Goal: Check status

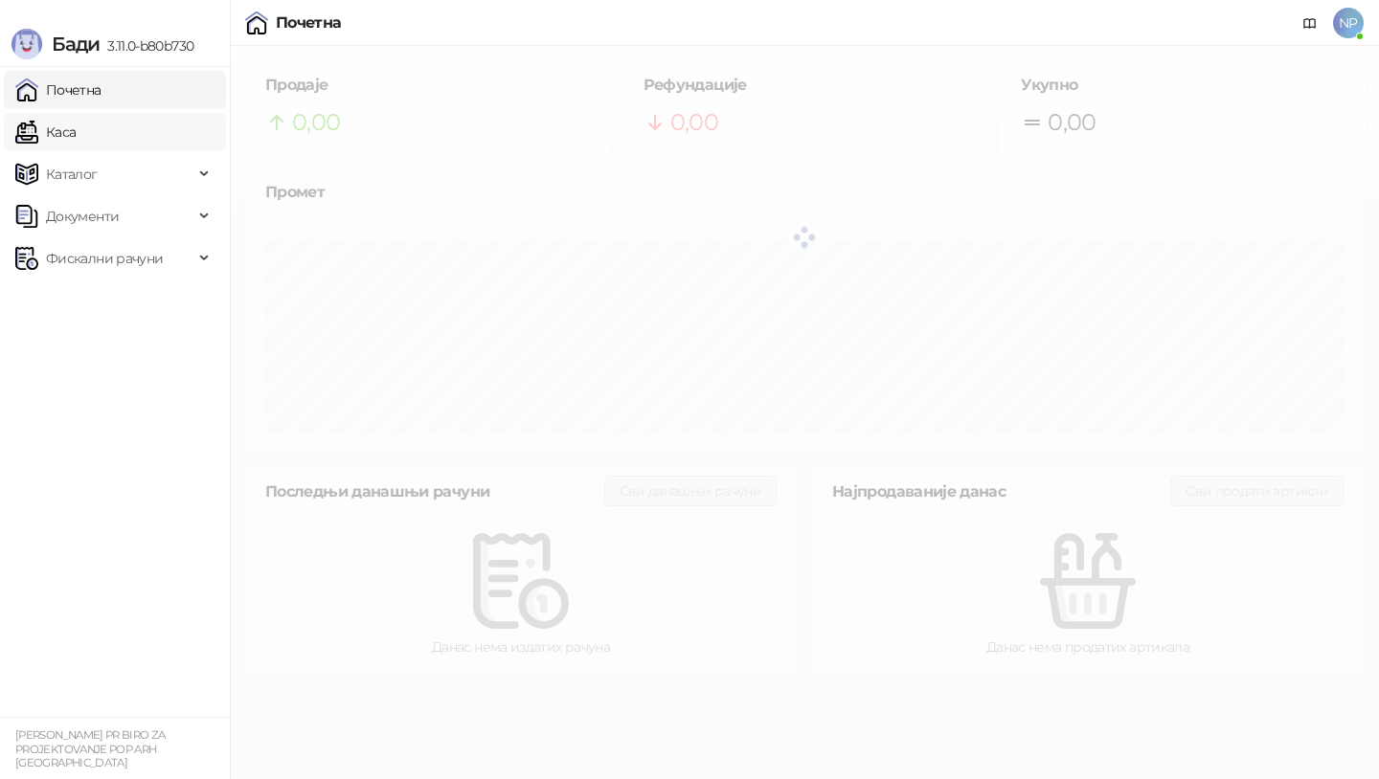
click at [76, 121] on link "Каса" at bounding box center [45, 132] width 60 height 38
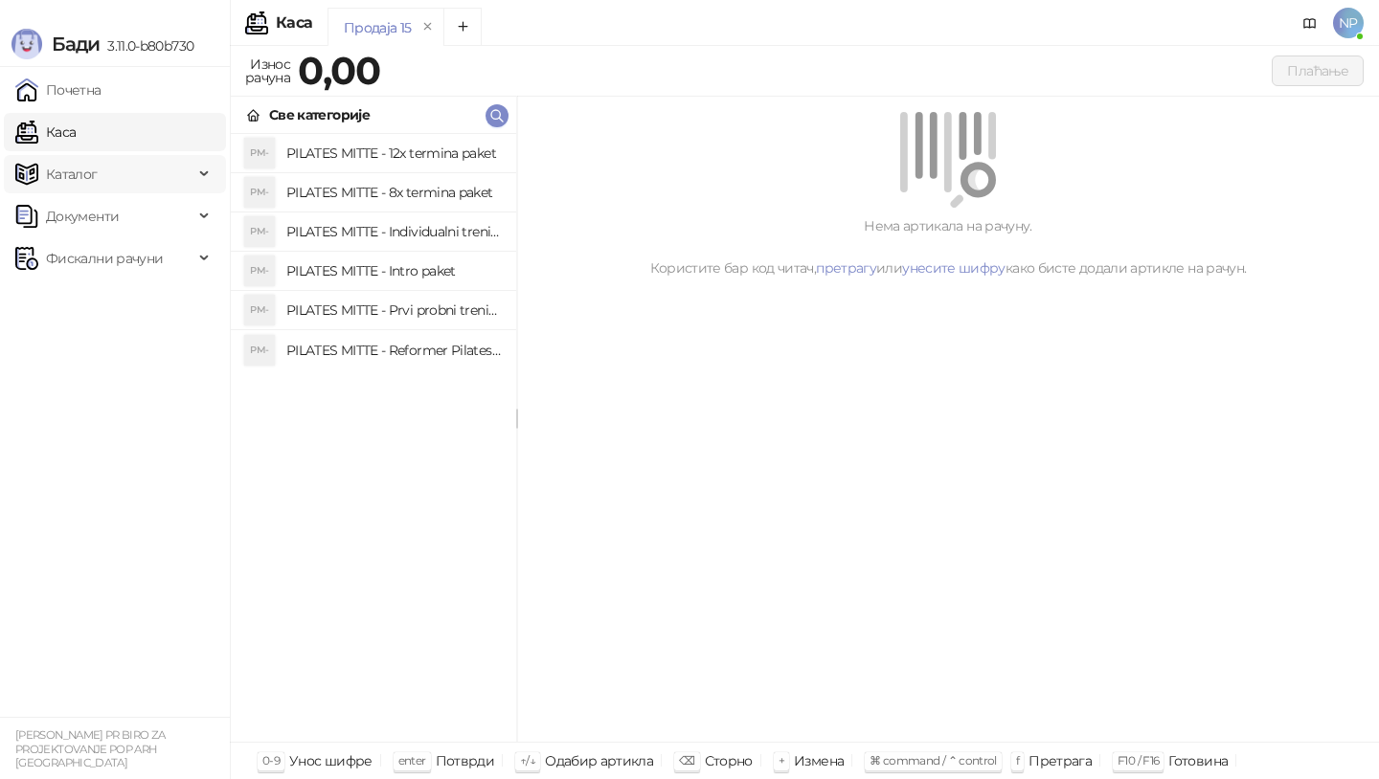
click at [108, 165] on span "Каталог" at bounding box center [104, 174] width 178 height 38
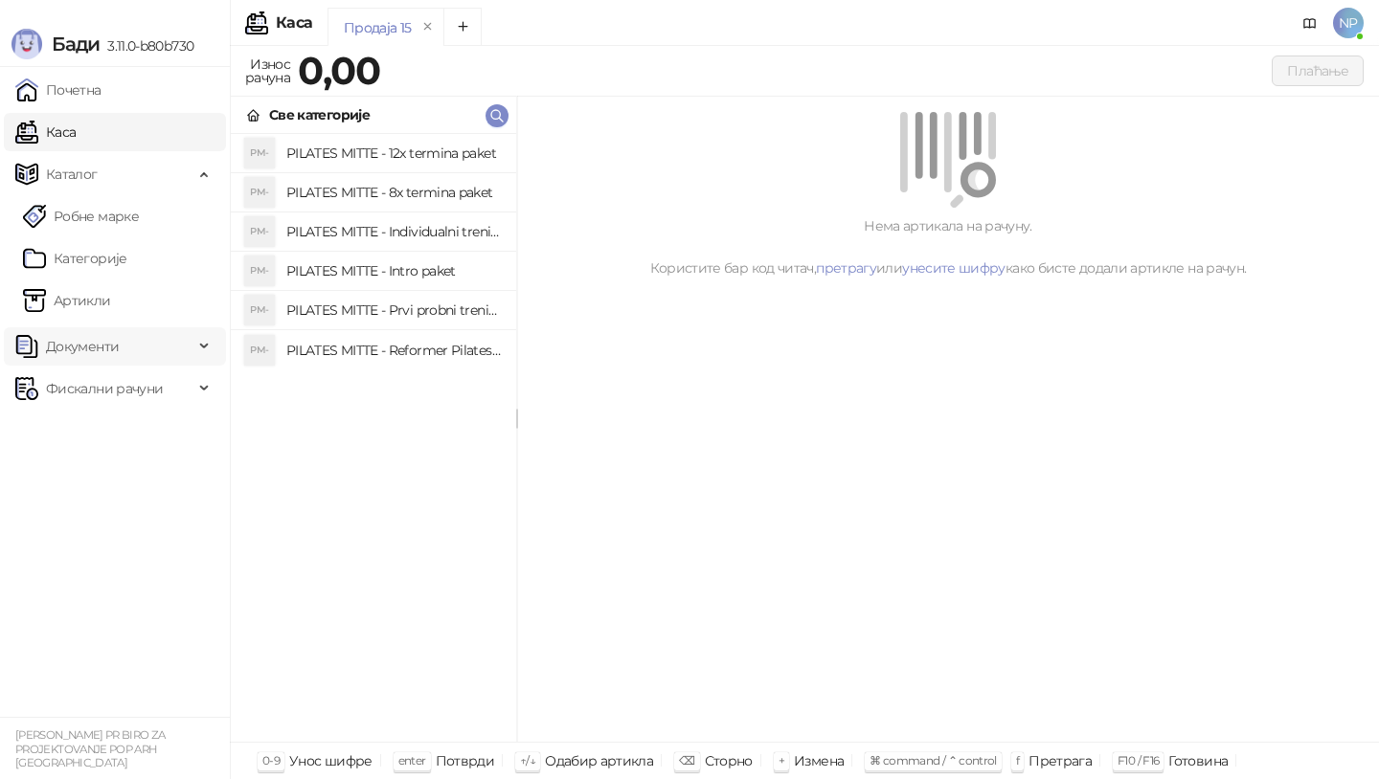
click at [110, 338] on span "Документи" at bounding box center [82, 346] width 73 height 38
click at [110, 336] on span "Документи" at bounding box center [82, 346] width 73 height 38
click at [111, 282] on link "Артикли" at bounding box center [67, 300] width 88 height 38
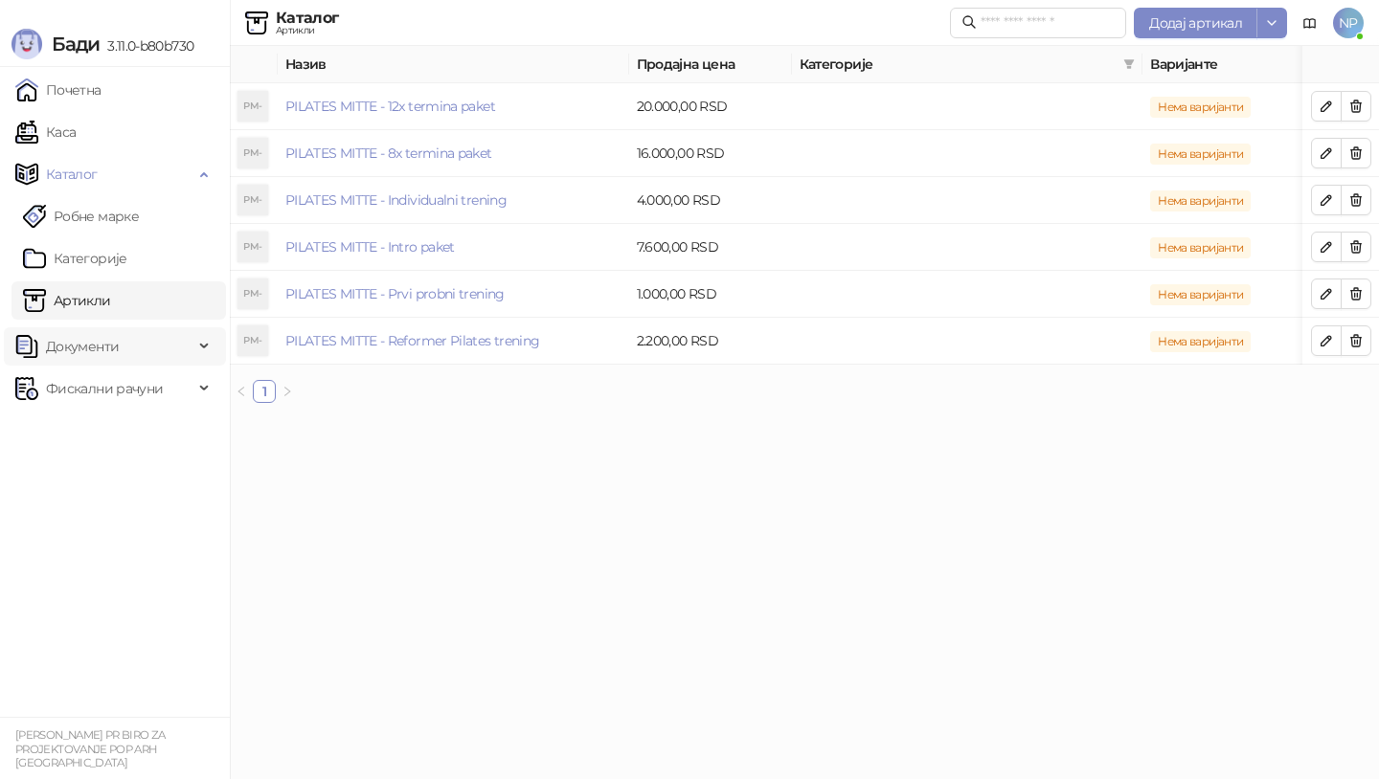
click at [122, 350] on span "Документи" at bounding box center [104, 346] width 178 height 38
click at [135, 404] on link "Улазни документи" at bounding box center [99, 389] width 152 height 38
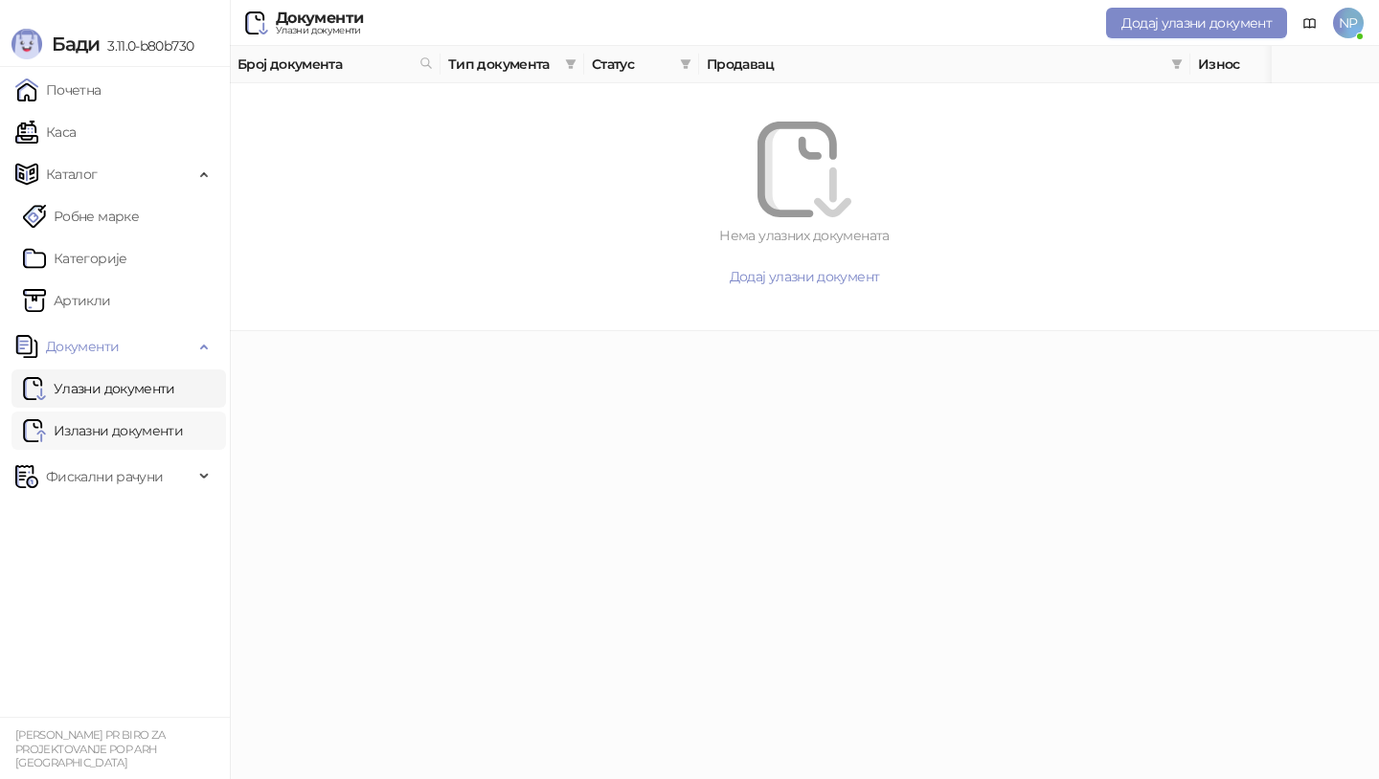
click at [140, 428] on link "Излазни документи" at bounding box center [103, 431] width 160 height 38
click at [129, 469] on span "Фискални рачуни" at bounding box center [104, 477] width 117 height 38
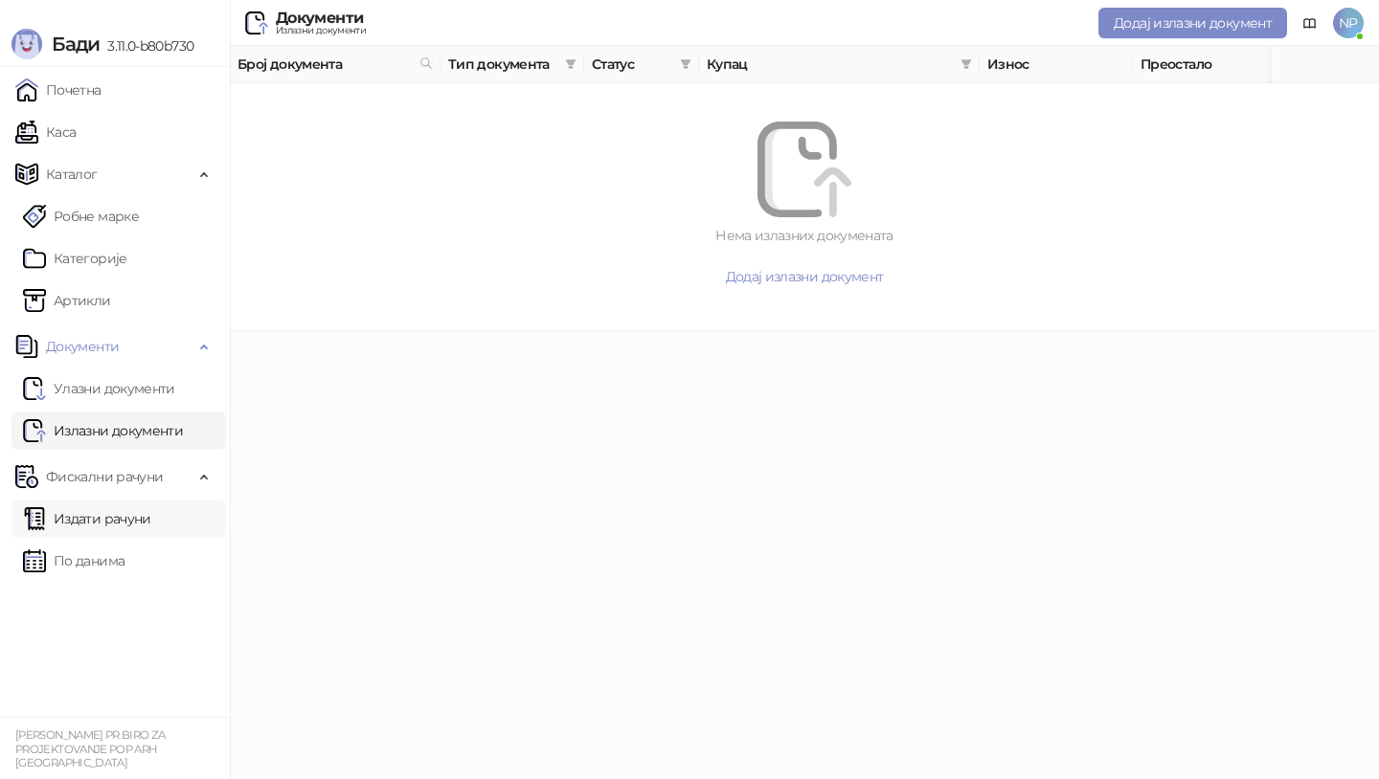
click at [130, 518] on link "Издати рачуни" at bounding box center [87, 519] width 128 height 38
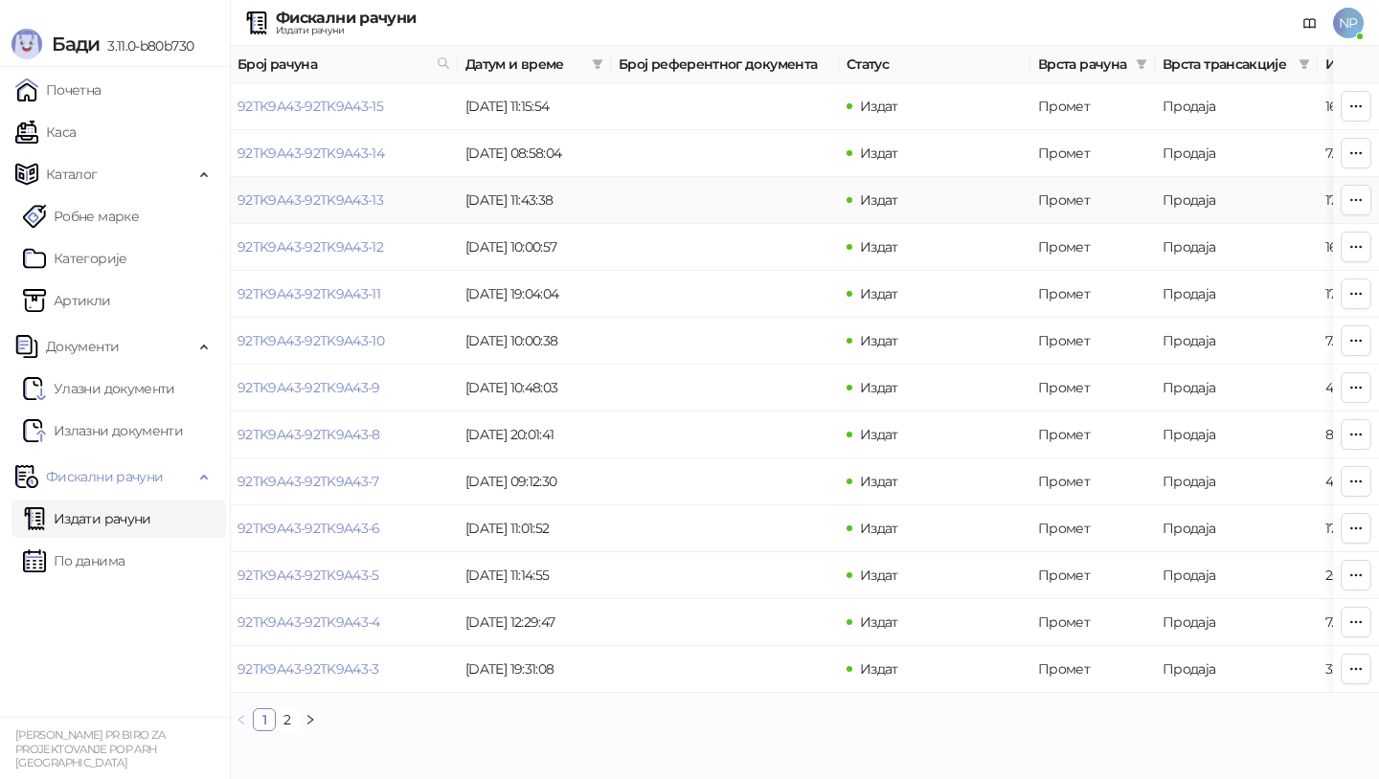
click at [524, 199] on td "12.08.2025 11:43:38" at bounding box center [534, 200] width 153 height 47
click at [599, 199] on td "12.08.2025 11:43:38" at bounding box center [534, 200] width 153 height 47
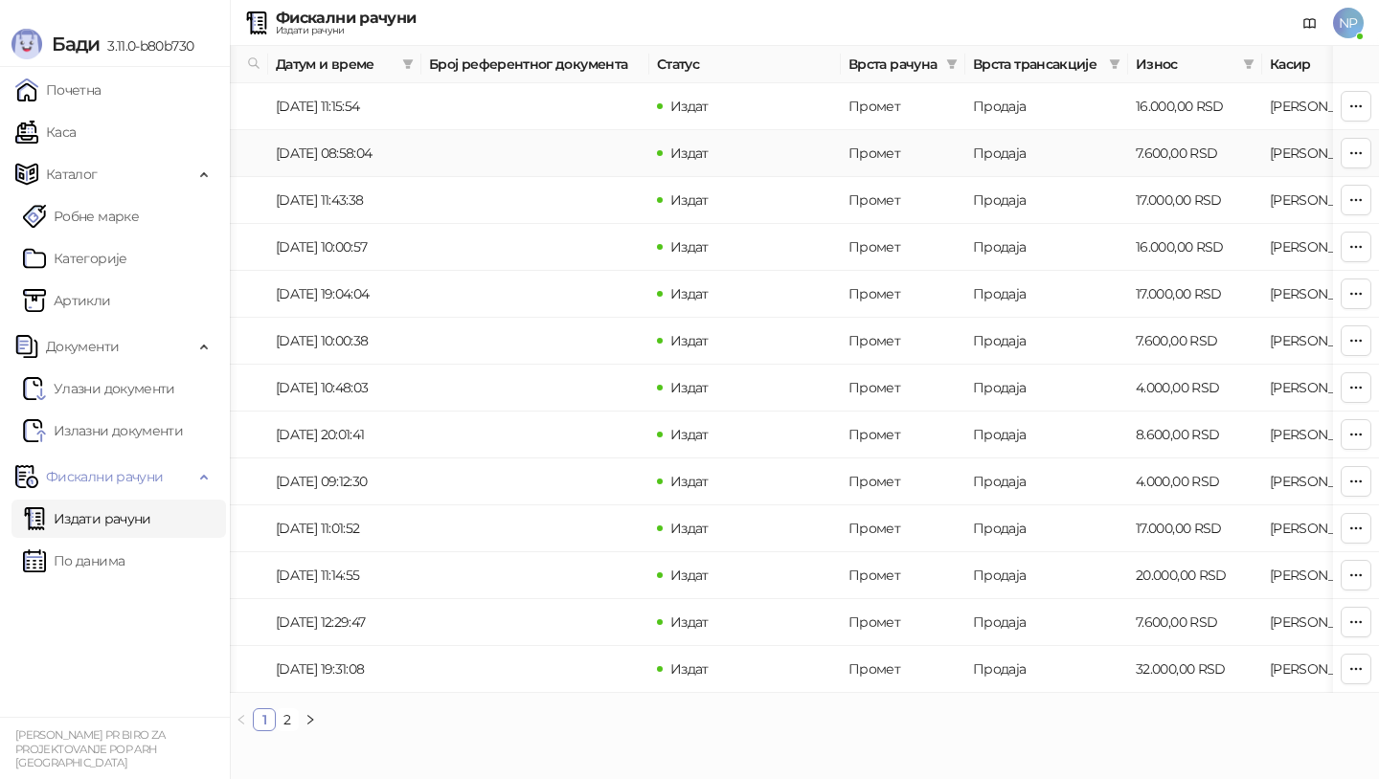
scroll to position [0, 236]
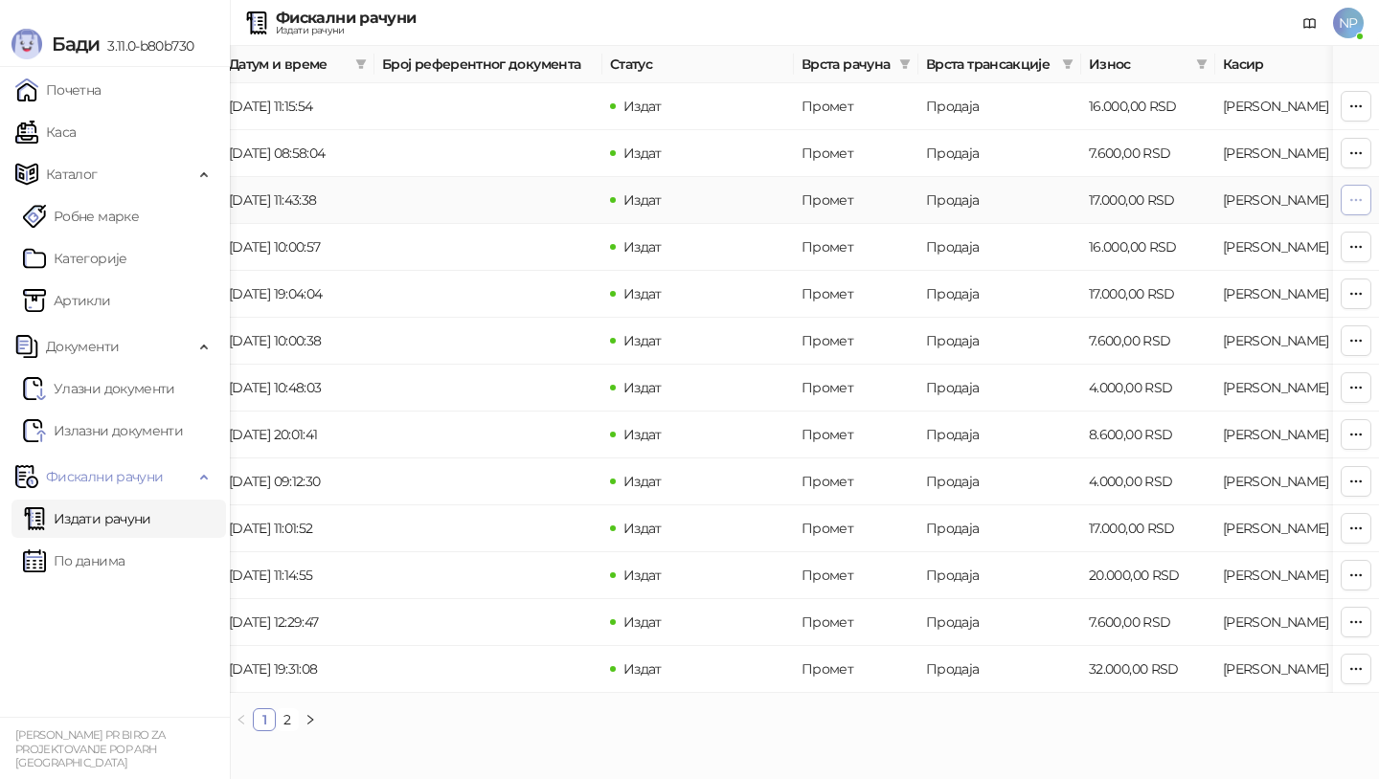
click at [1361, 199] on icon "button" at bounding box center [1355, 199] width 15 height 15
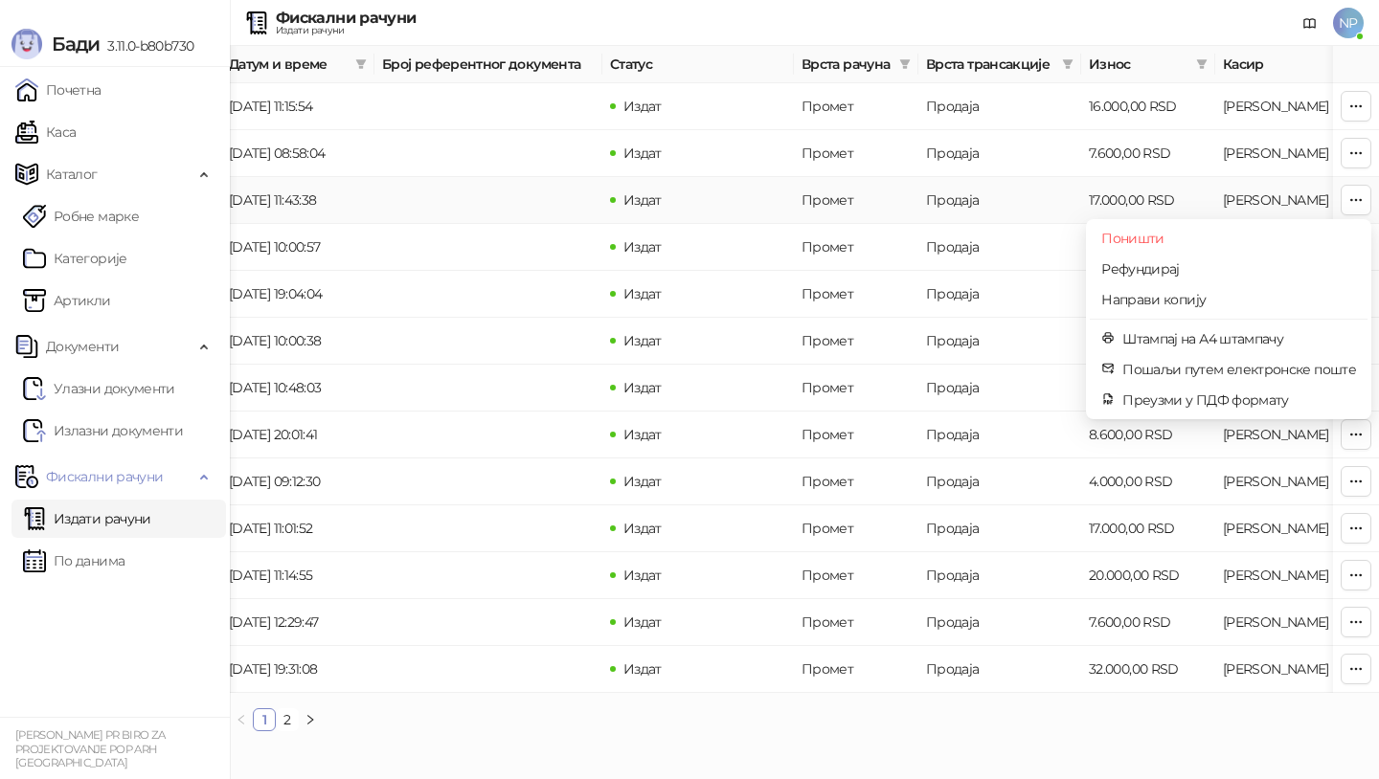
click at [956, 190] on td "Продаја" at bounding box center [999, 200] width 163 height 47
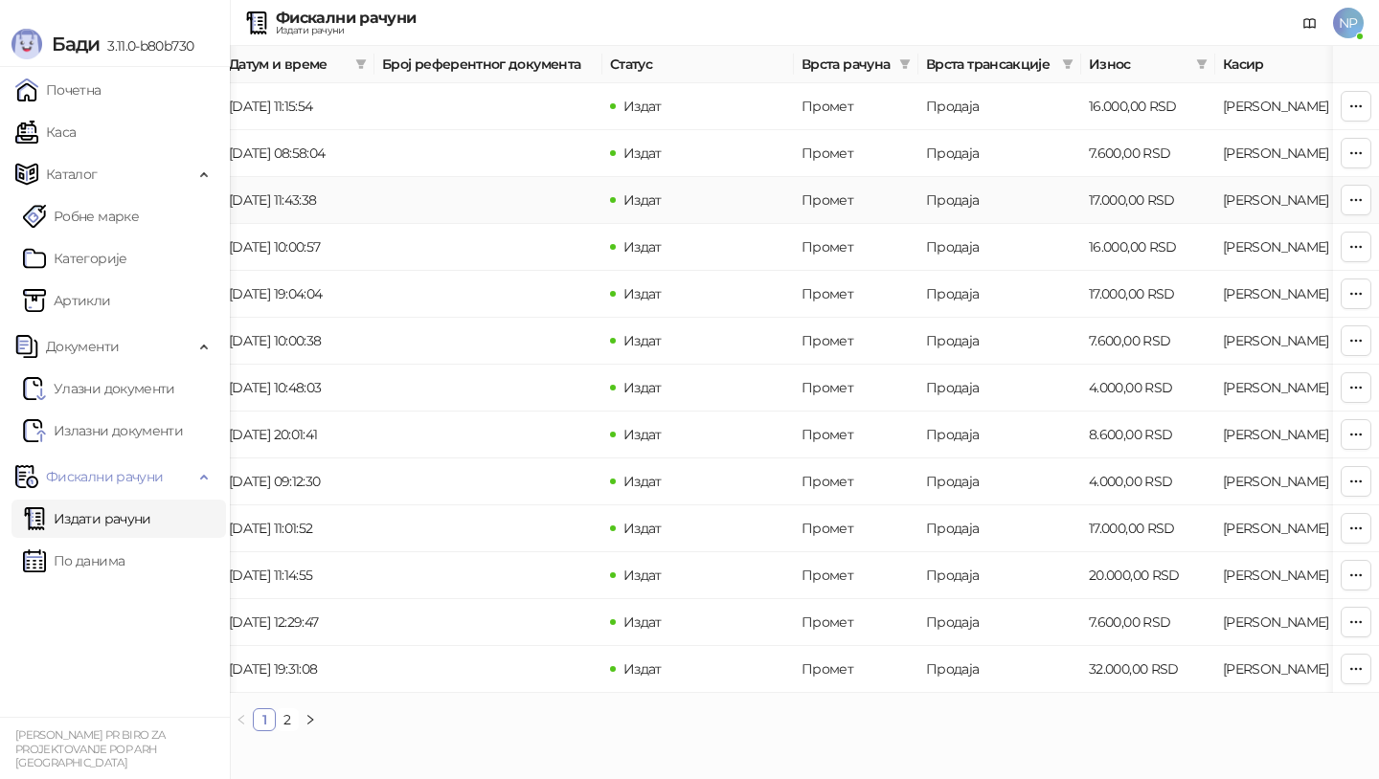
click at [956, 190] on td "Продаја" at bounding box center [999, 200] width 163 height 47
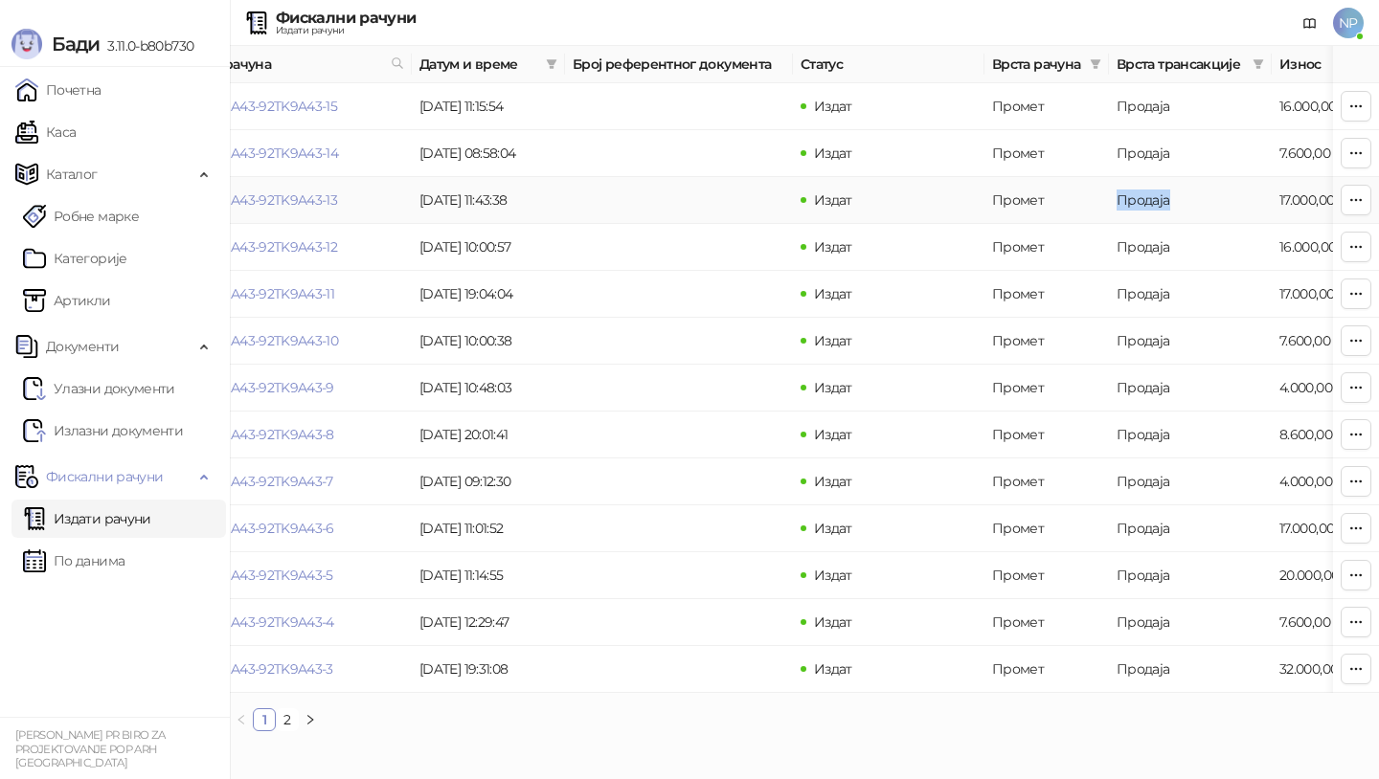
scroll to position [0, 0]
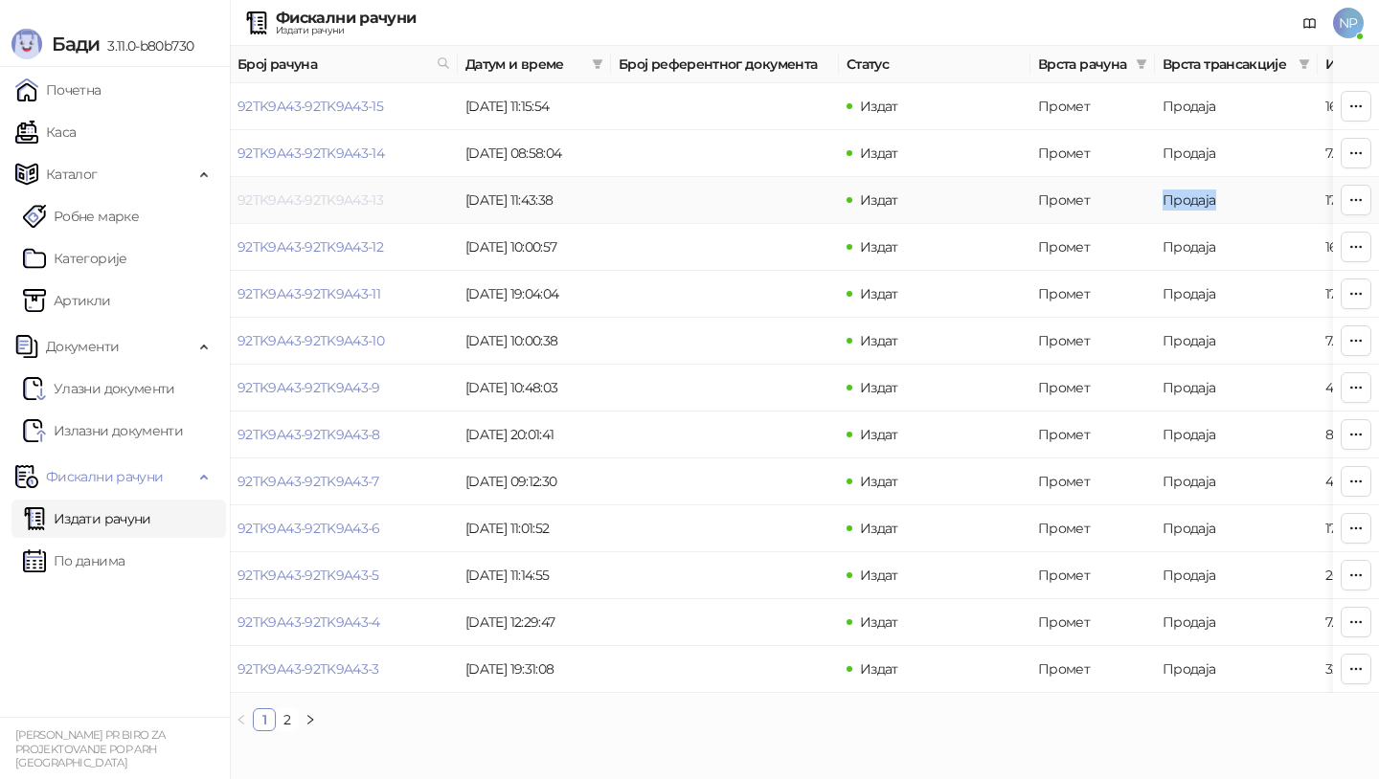
click at [313, 205] on link "92TK9A43-92TK9A43-13" at bounding box center [310, 199] width 146 height 17
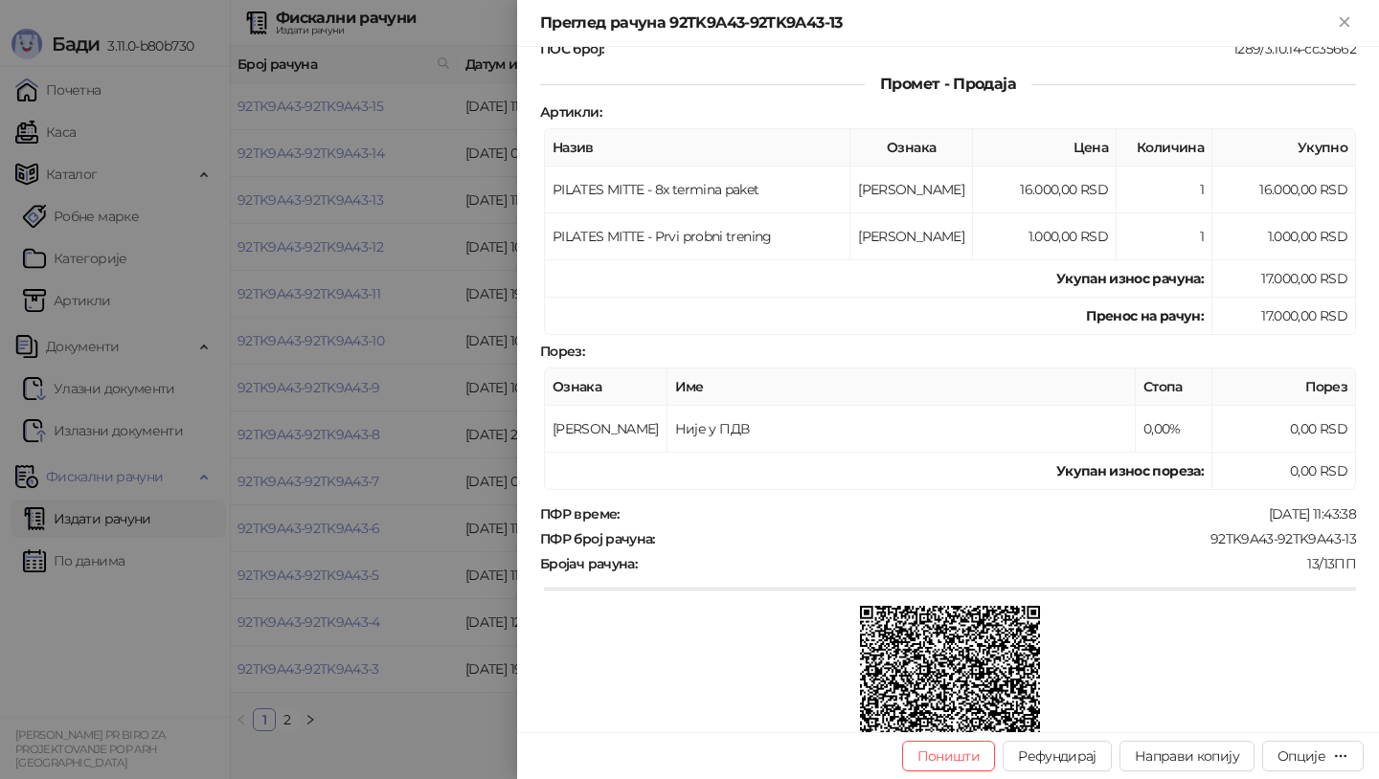
scroll to position [291, 0]
